Goal: Task Accomplishment & Management: Use online tool/utility

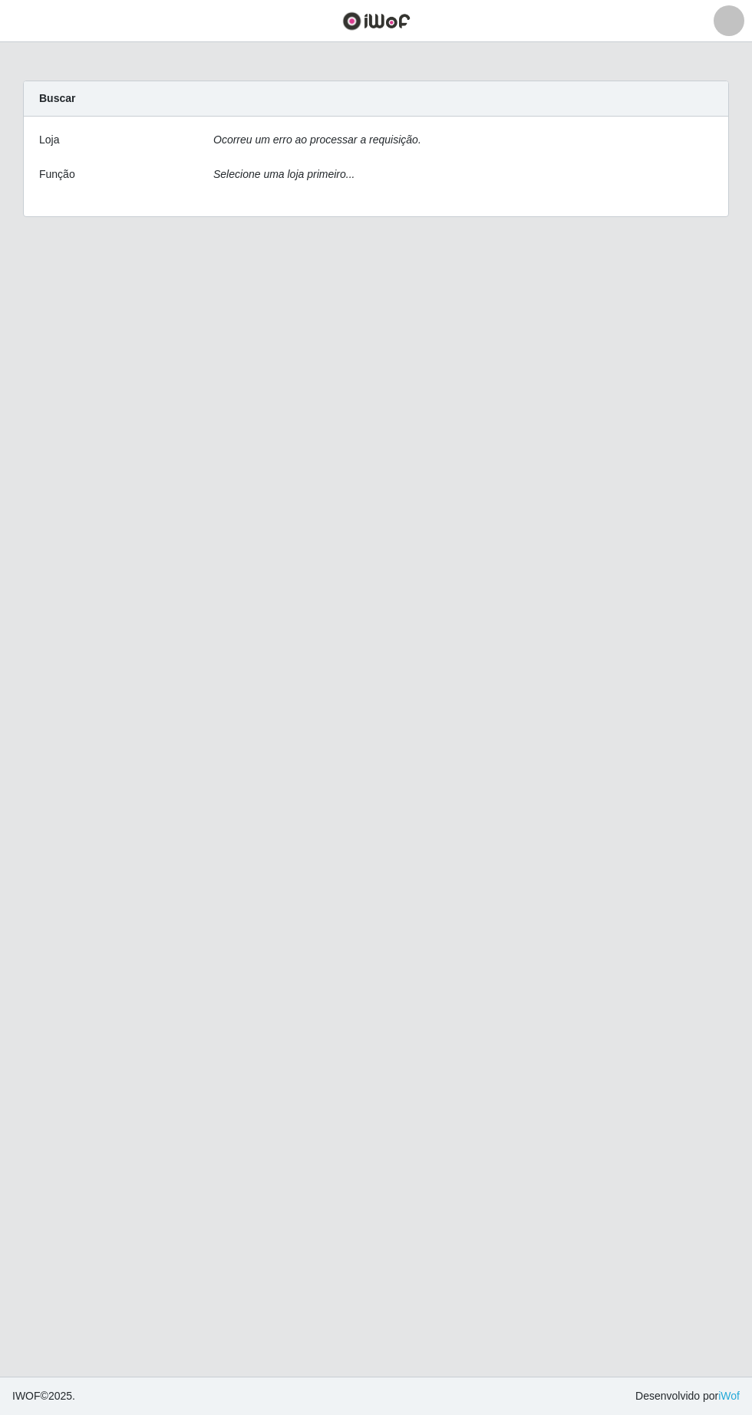
click at [602, 133] on div "Ocorreu um erro ao processar a requisição." at bounding box center [463, 143] width 522 height 22
click at [440, 156] on div "Loja Ocorreu um erro ao processar a requisição. Função Selecione uma loja prime…" at bounding box center [376, 167] width 704 height 100
click at [558, 136] on div "Ocorreu um erro ao processar a requisição." at bounding box center [463, 143] width 522 height 22
click at [621, 151] on div "Ocorreu um erro ao processar a requisição." at bounding box center [463, 143] width 522 height 22
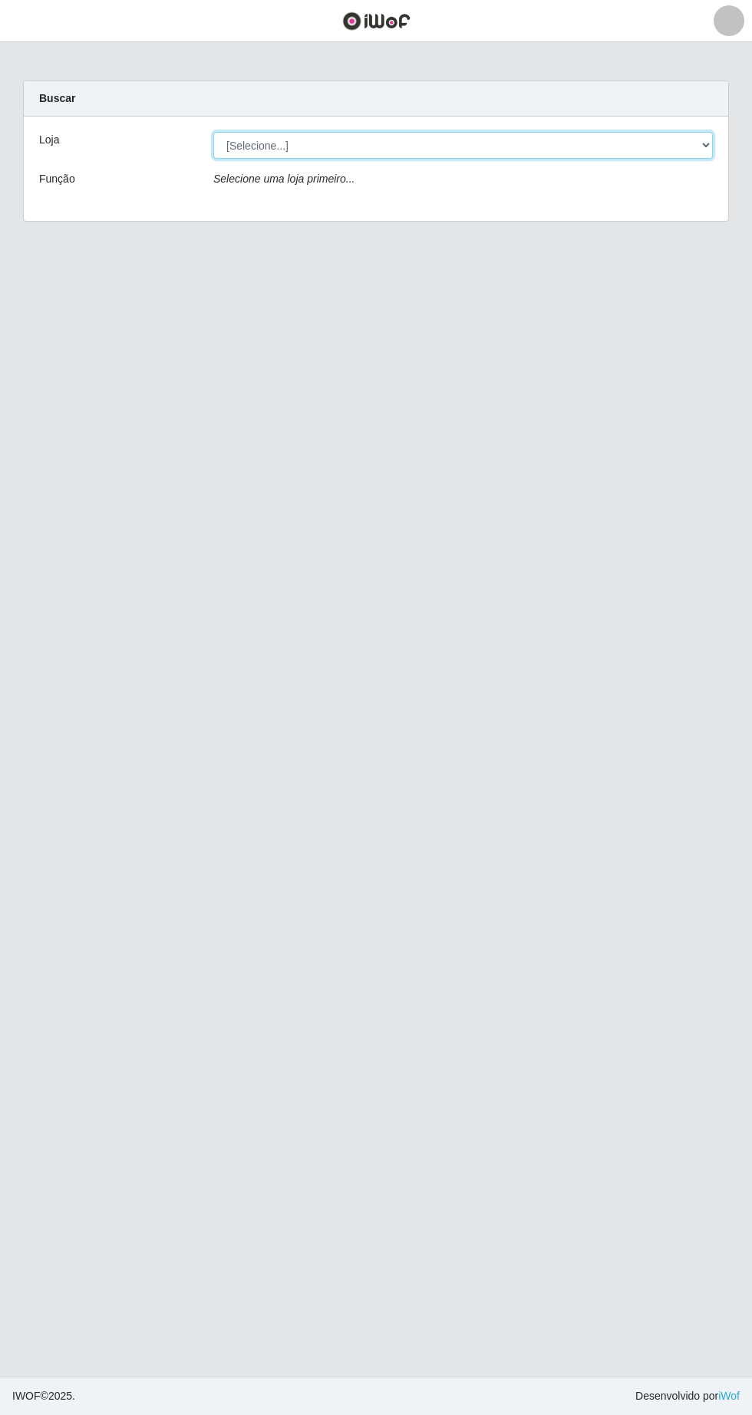
click at [700, 153] on select "[Selecione...] SuperFácil Atacado - [GEOGRAPHIC_DATA]" at bounding box center [462, 145] width 499 height 27
select select "503"
click at [213, 132] on select "[Selecione...] SuperFácil Atacado - [GEOGRAPHIC_DATA]" at bounding box center [462, 145] width 499 height 27
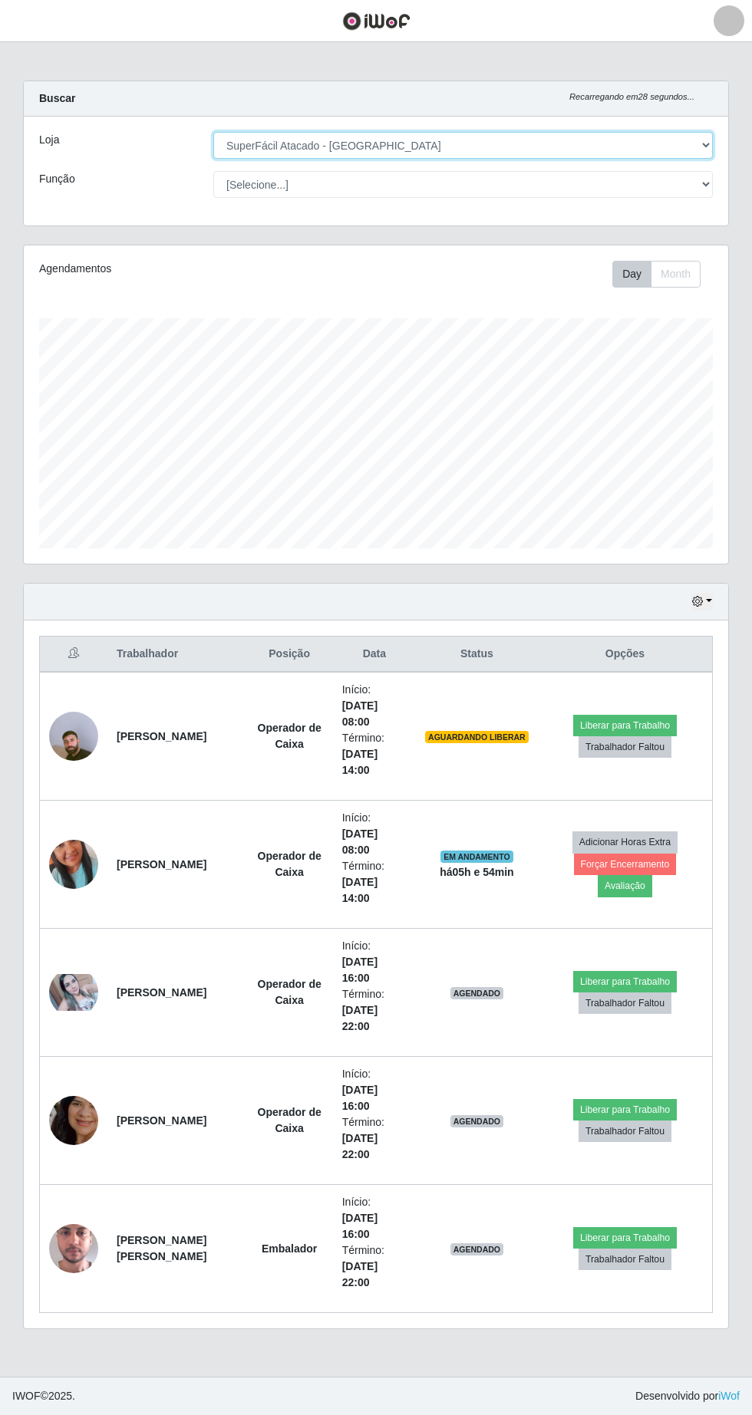
scroll to position [318, 704]
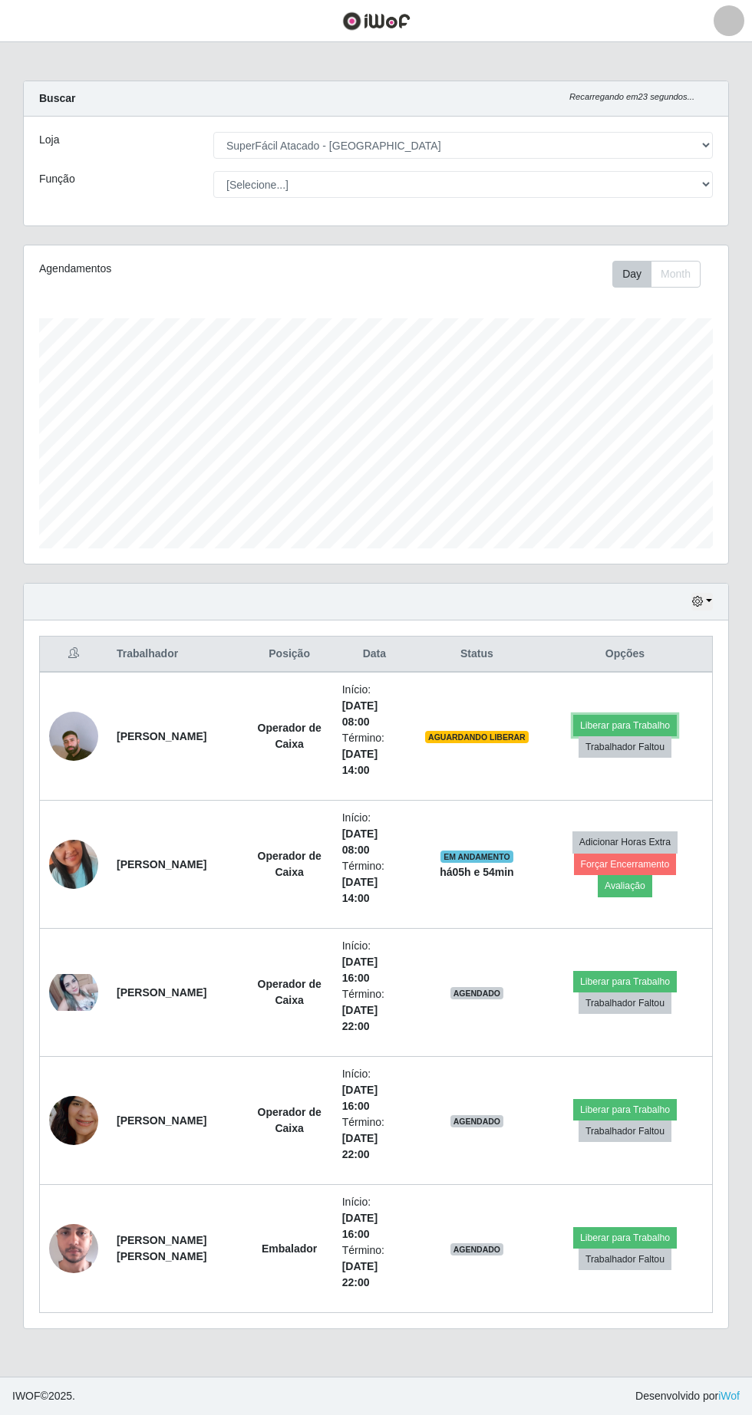
click at [643, 725] on button "Liberar para Trabalho" at bounding box center [625, 725] width 104 height 21
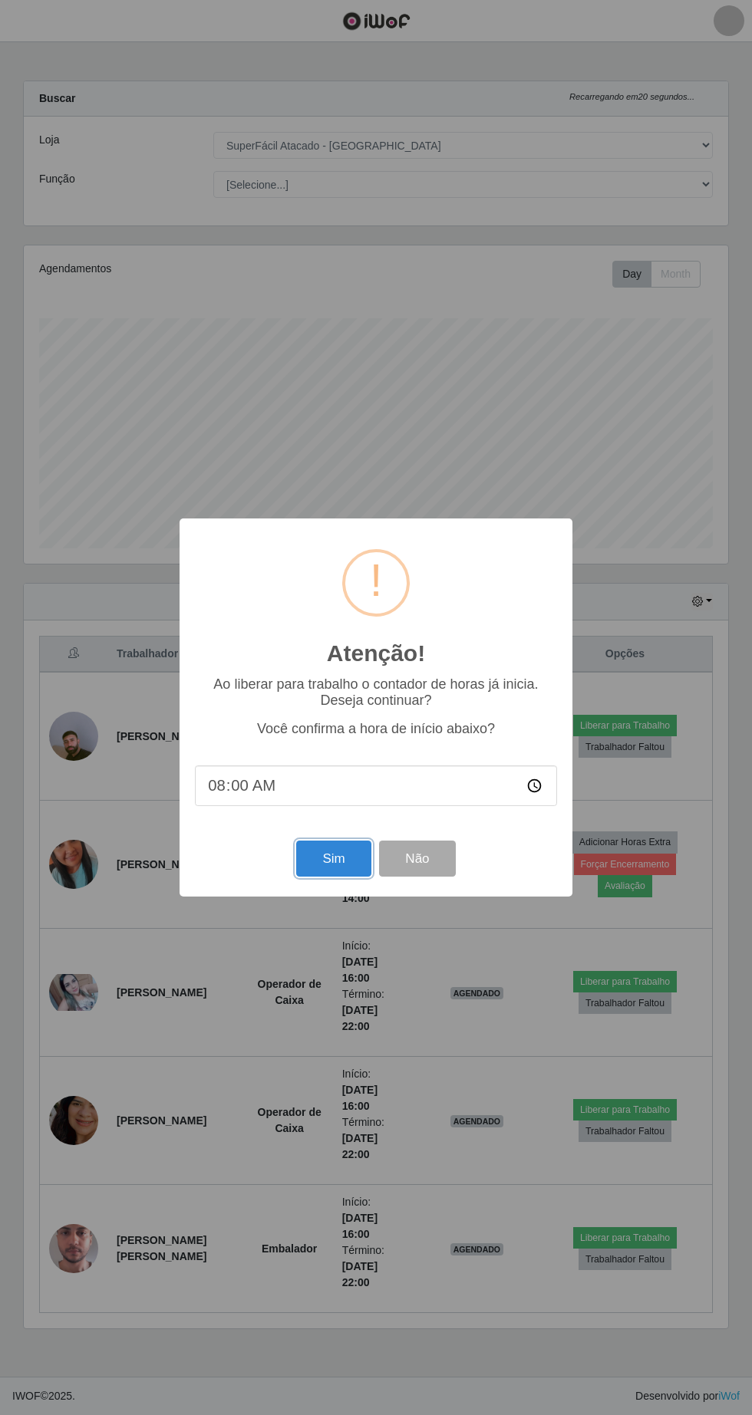
click at [338, 861] on button "Sim" at bounding box center [333, 859] width 74 height 36
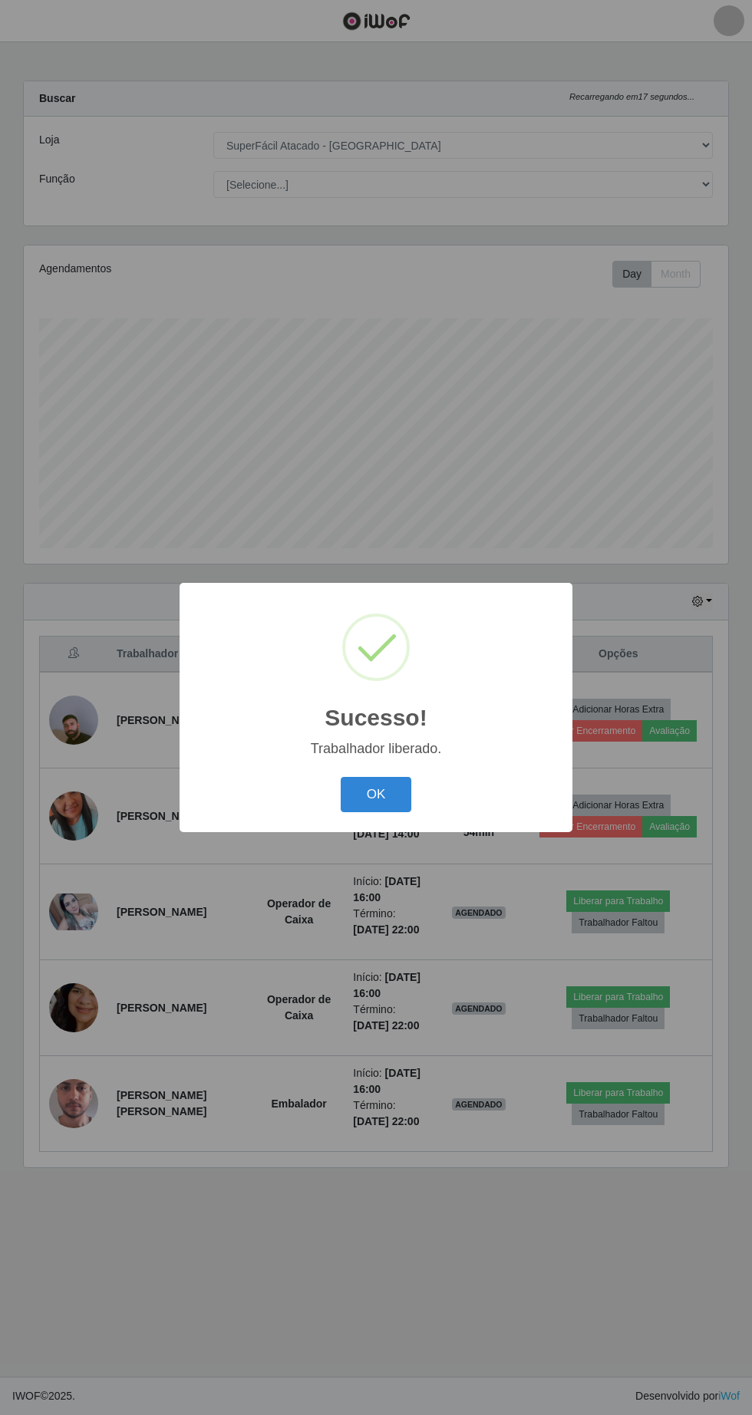
click at [388, 796] on button "OK" at bounding box center [376, 795] width 71 height 36
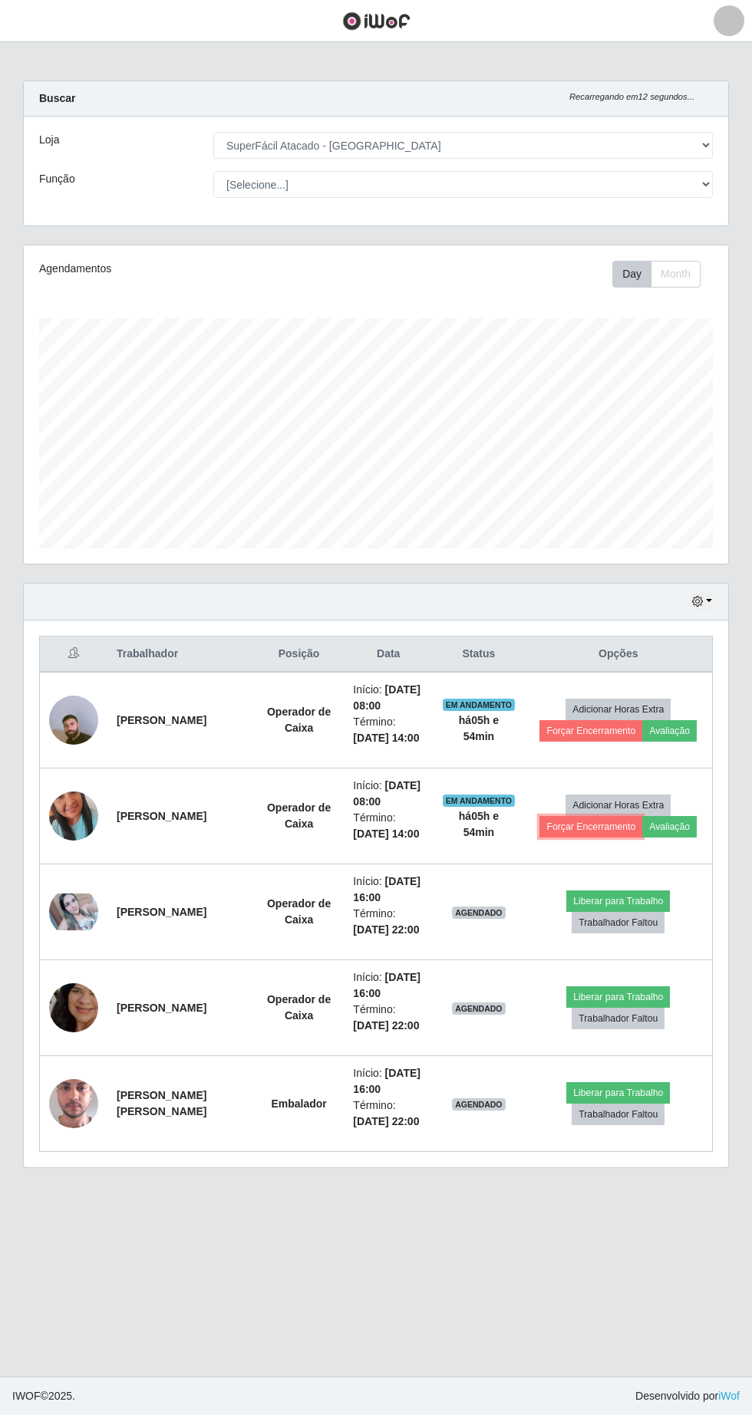
click at [600, 833] on button "Forçar Encerramento" at bounding box center [590, 826] width 103 height 21
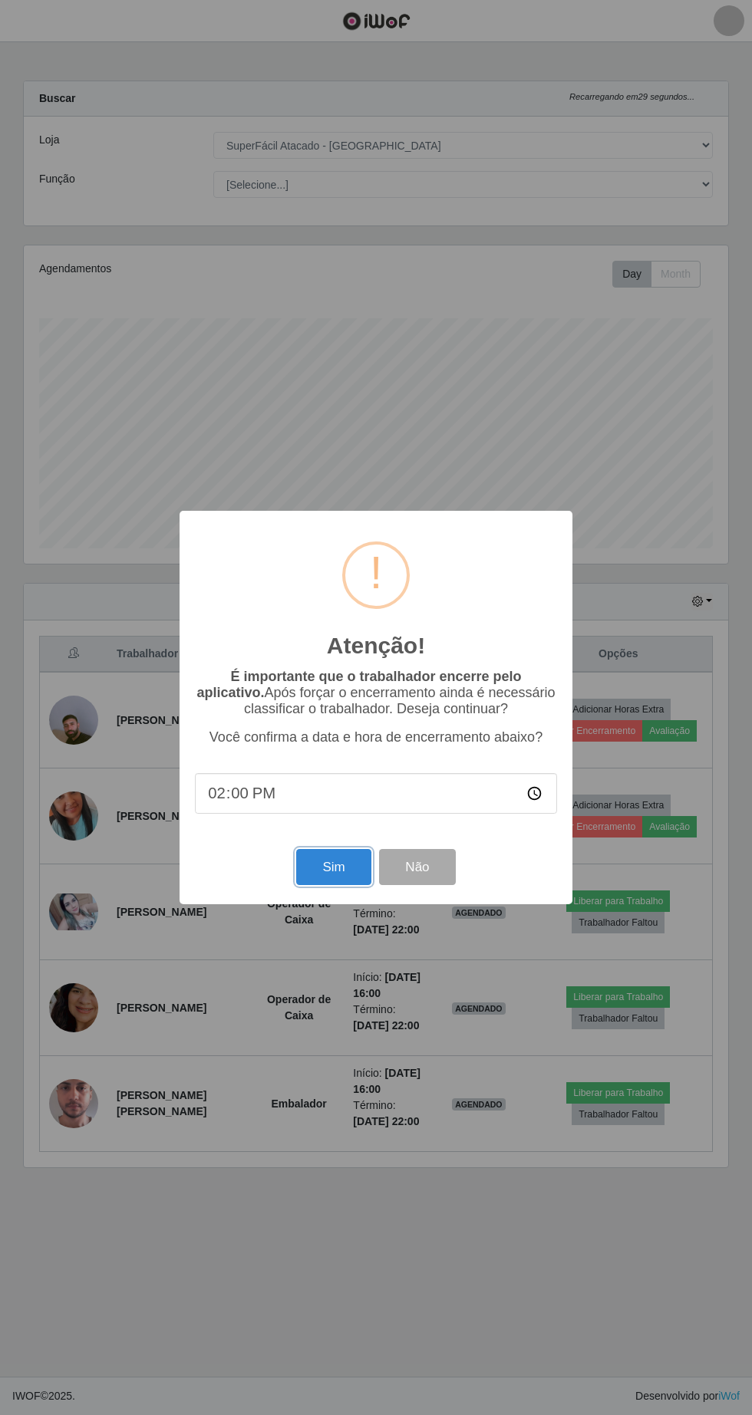
click at [334, 867] on button "Sim" at bounding box center [333, 867] width 74 height 36
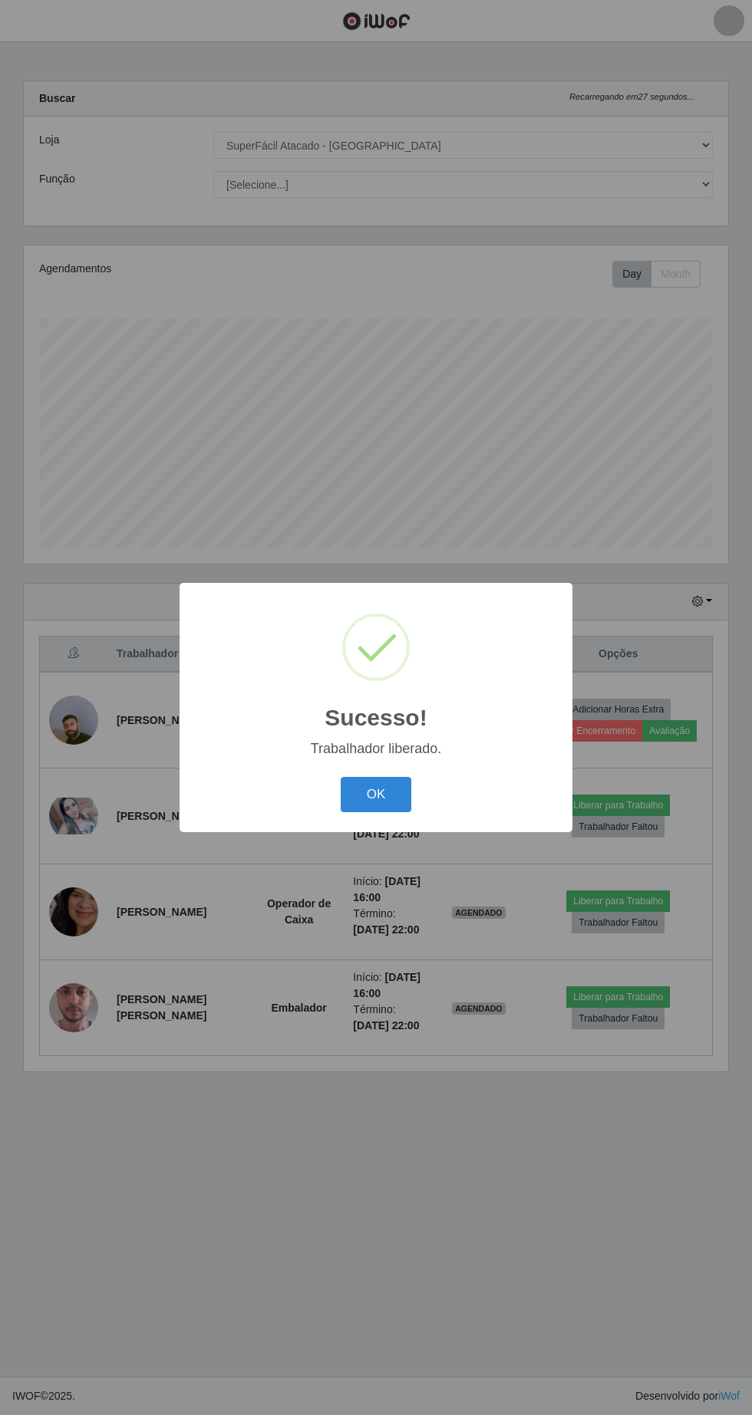
click at [382, 804] on button "OK" at bounding box center [376, 795] width 71 height 36
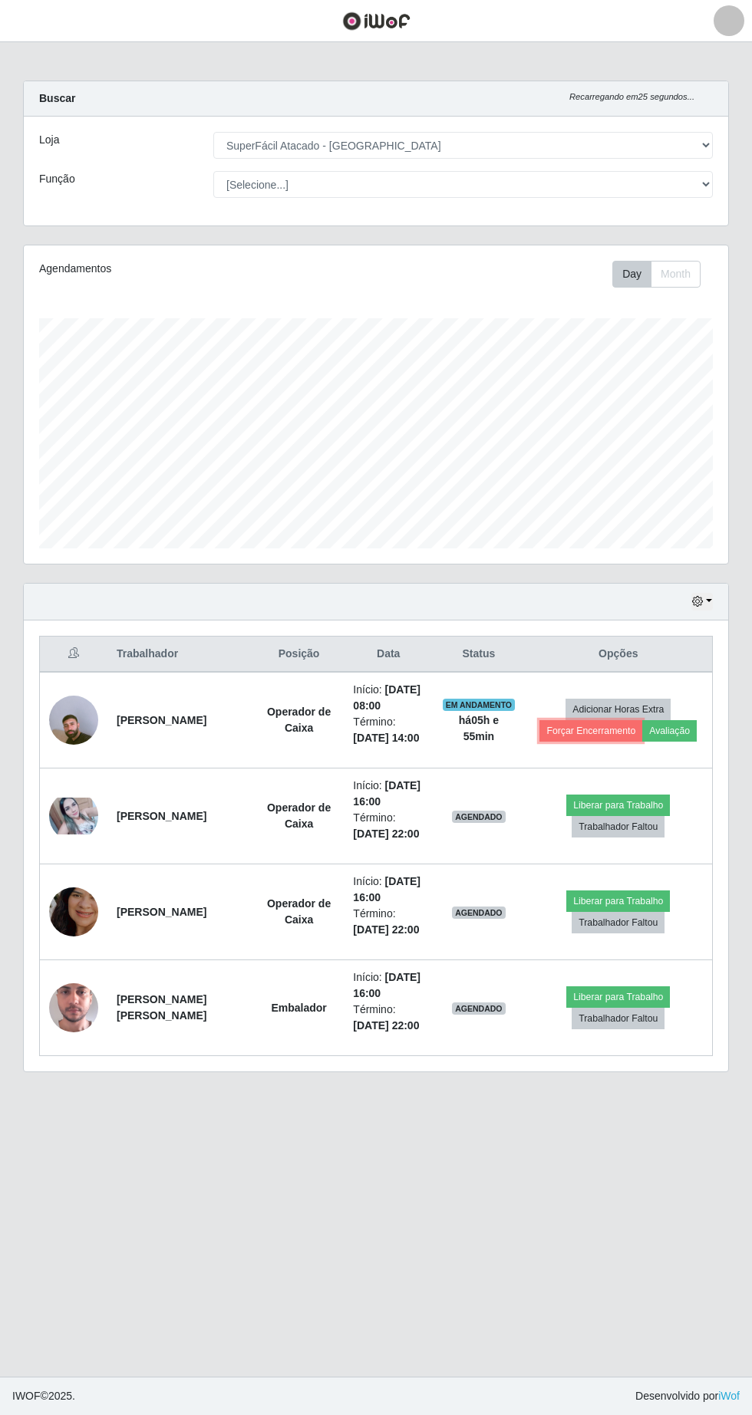
click at [578, 733] on button "Forçar Encerramento" at bounding box center [590, 730] width 103 height 21
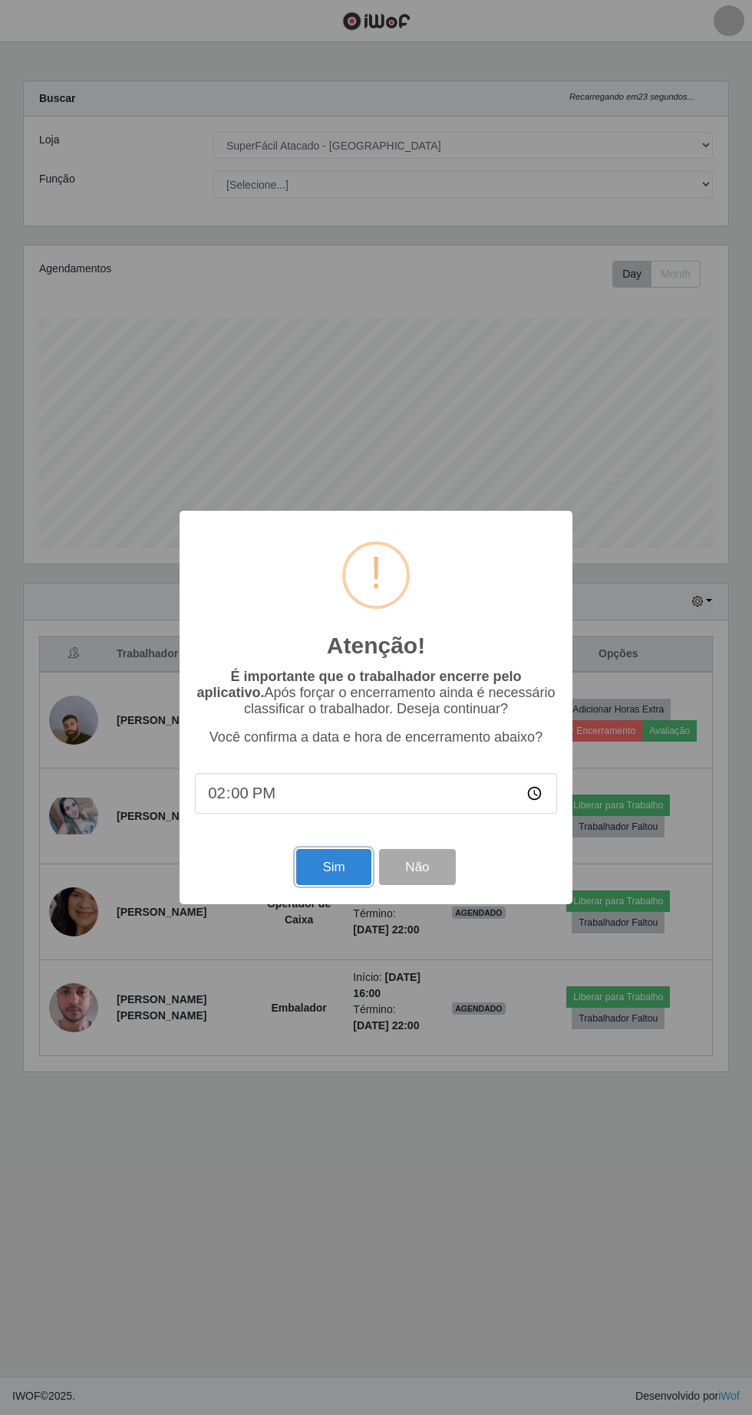
click at [351, 879] on button "Sim" at bounding box center [333, 867] width 74 height 36
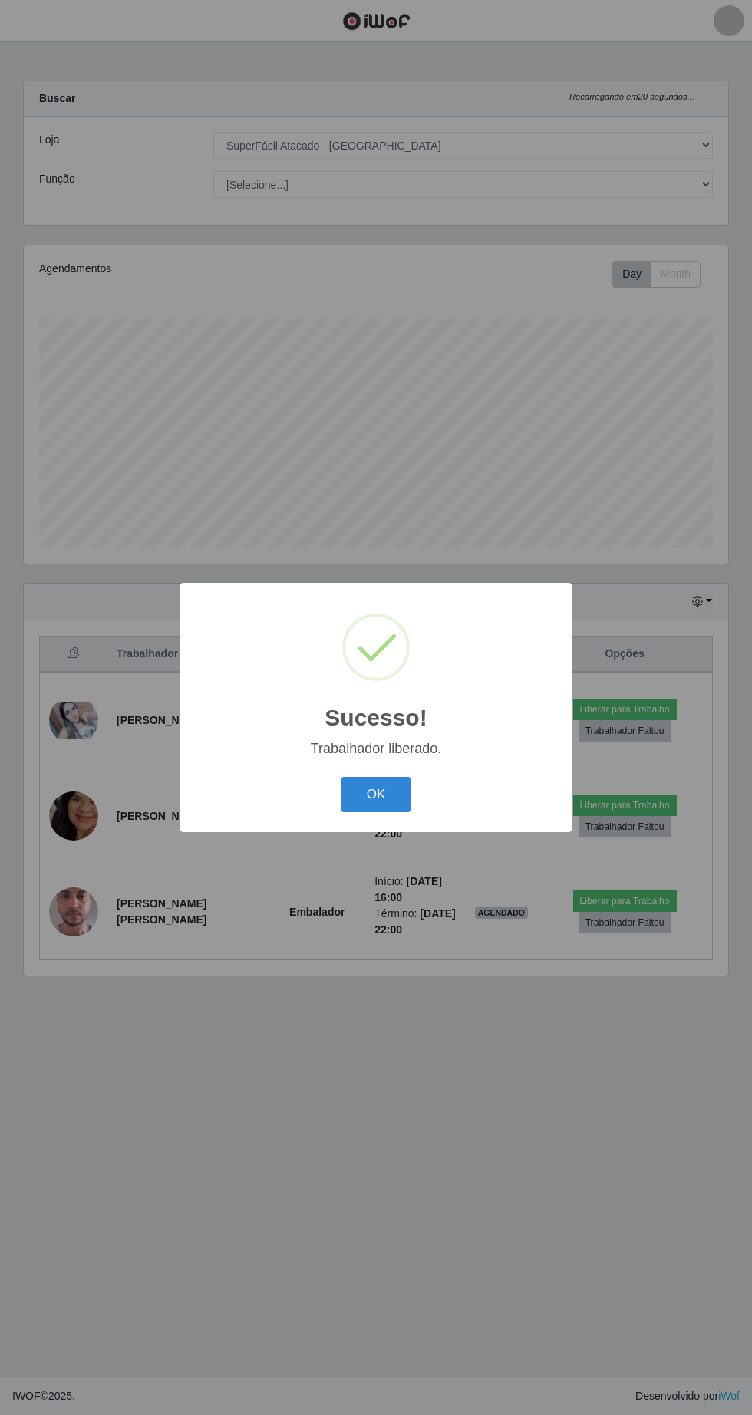
click at [400, 806] on button "OK" at bounding box center [376, 795] width 71 height 36
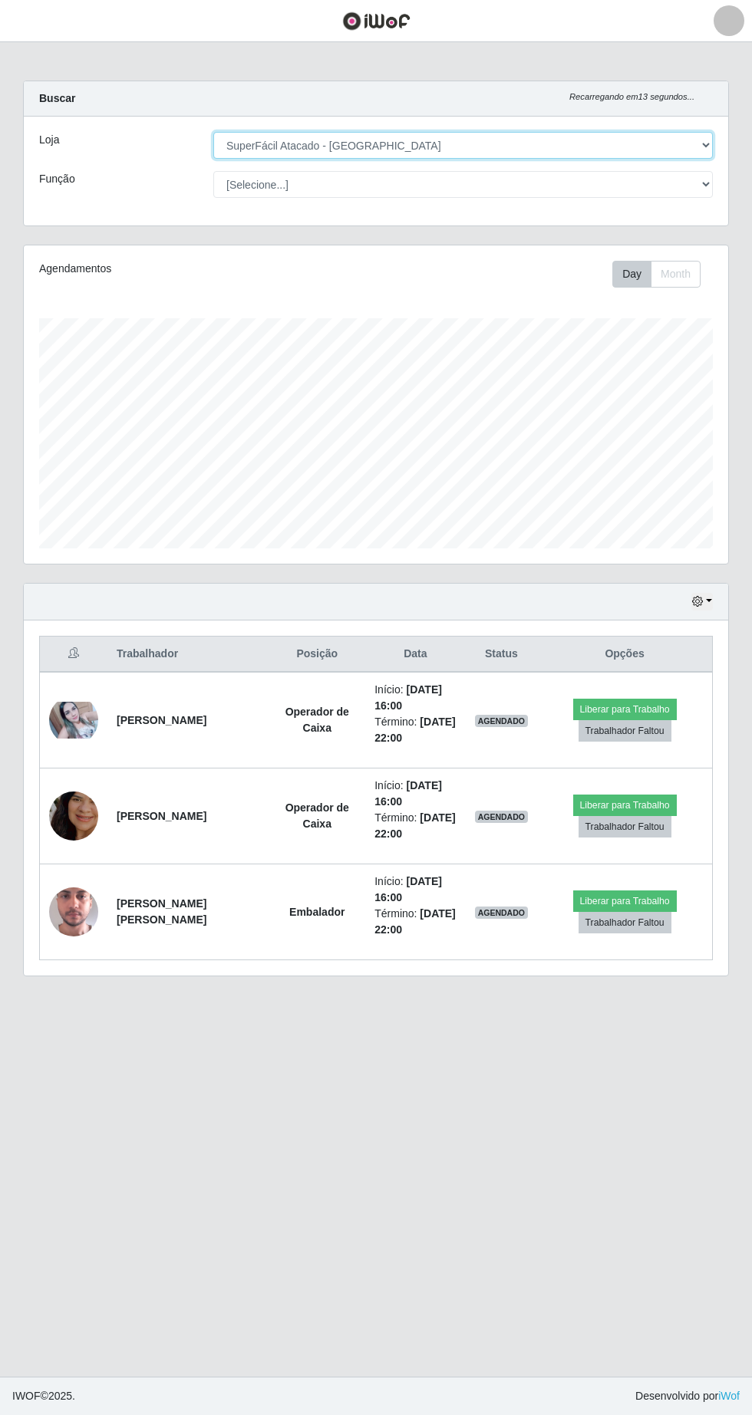
click at [669, 133] on select "[Selecione...] SuperFácil Atacado - [GEOGRAPHIC_DATA]" at bounding box center [462, 145] width 499 height 27
click at [151, 954] on td "[PERSON_NAME] [PERSON_NAME]" at bounding box center [187, 913] width 161 height 96
click at [612, 61] on main "Carregando... Buscar Recarregando em 29 segundos... Loja [Selecione...] SuperFá…" at bounding box center [376, 709] width 752 height 1335
click at [141, 905] on strong "[PERSON_NAME] [PERSON_NAME]" at bounding box center [162, 912] width 90 height 28
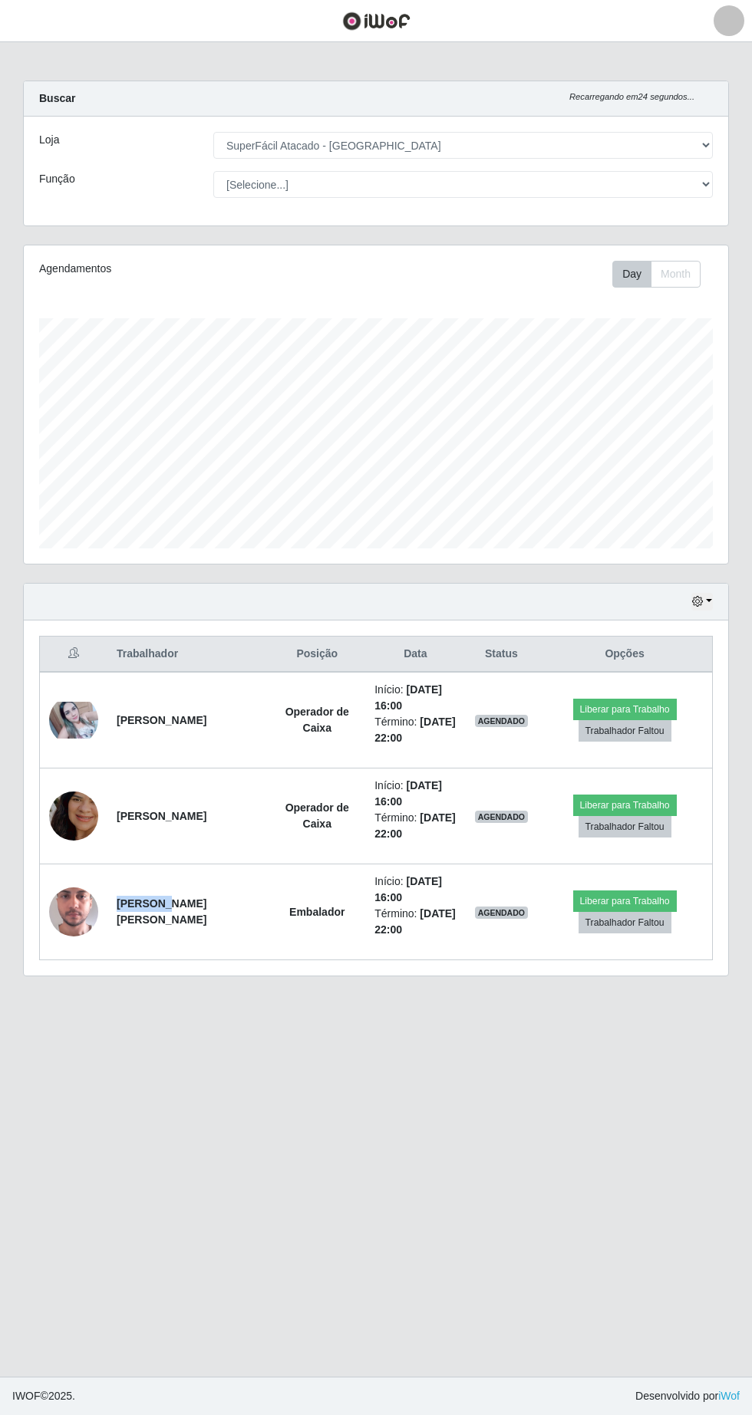
click at [618, 69] on main "Carregando... Buscar Recarregando em 24 segundos... Loja [Selecione...] SuperFá…" at bounding box center [376, 709] width 752 height 1335
click at [173, 991] on div "Hoje 1 dia 3 dias 1 Semana Não encerrados Trabalhador Posição Data Status Opçõe…" at bounding box center [376, 789] width 729 height 412
click at [628, 56] on main "Carregando... Buscar Recarregando em 22 segundos... Loja [Selecione...] SuperFá…" at bounding box center [376, 709] width 752 height 1335
click at [592, 78] on main "Carregando... Buscar Recarregando em 21 segundos... Loja [Selecione...] SuperFá…" at bounding box center [376, 709] width 752 height 1335
click at [180, 1023] on main "Carregando... Buscar Recarregando em 18 segundos... Loja [Selecione...] SuperFá…" at bounding box center [376, 709] width 752 height 1335
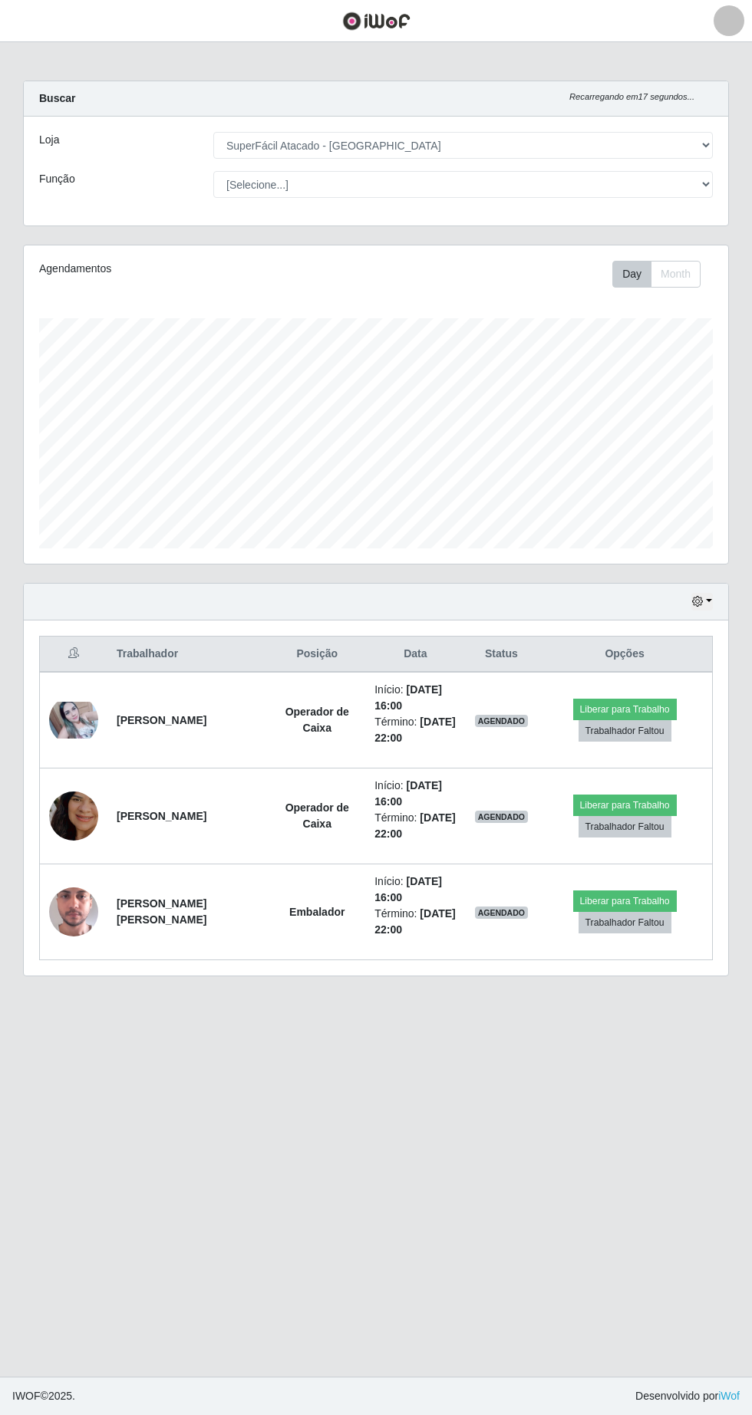
click at [207, 891] on td "[PERSON_NAME] [PERSON_NAME]" at bounding box center [187, 913] width 161 height 96
